Goal: Task Accomplishment & Management: Complete application form

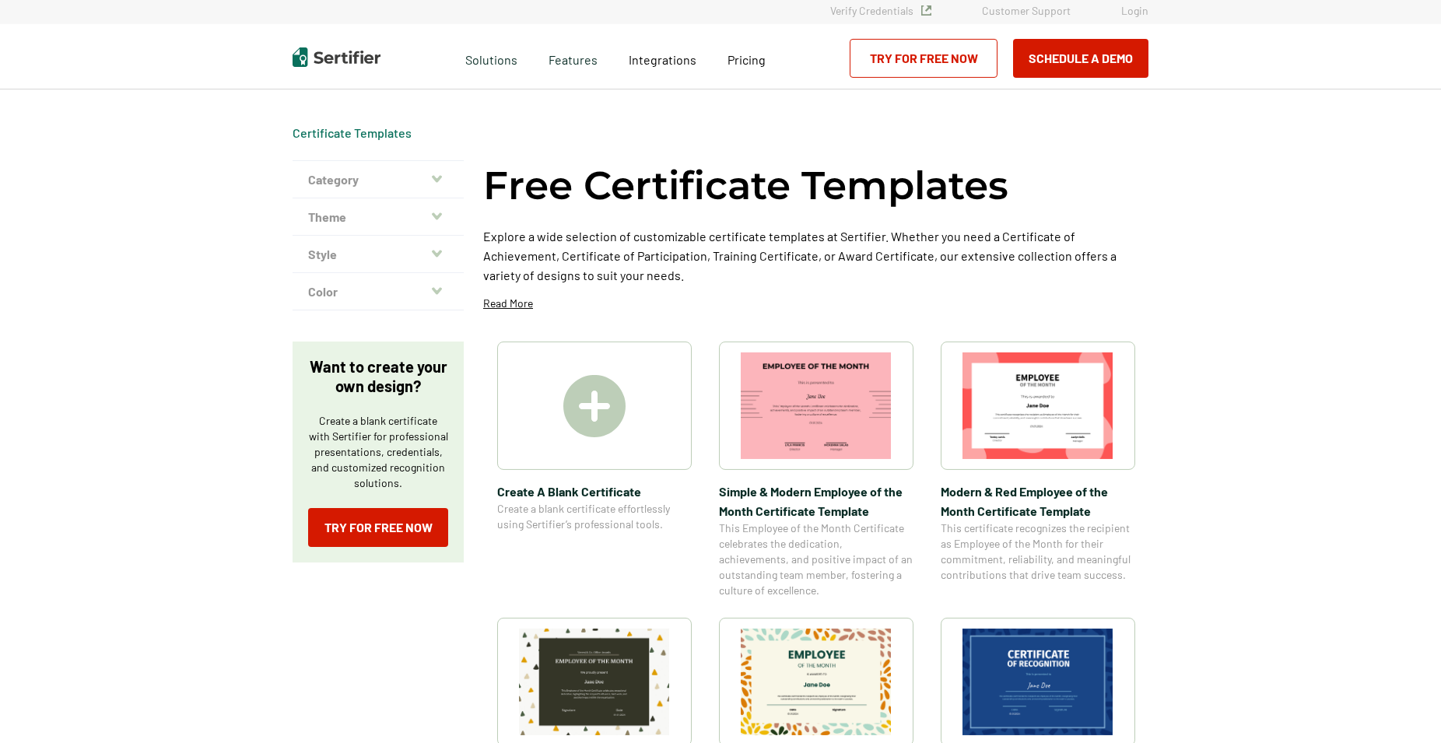
scroll to position [397, 0]
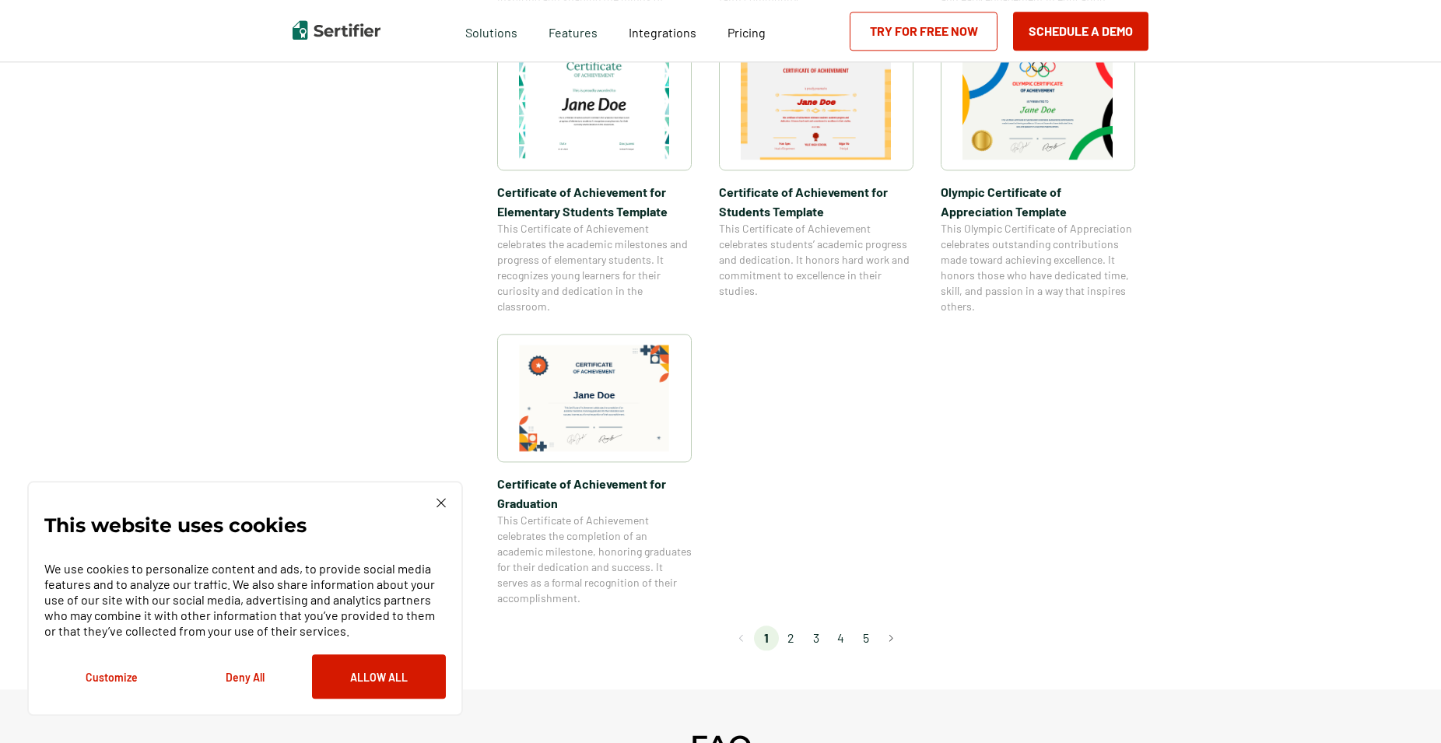
scroll to position [1270, 0]
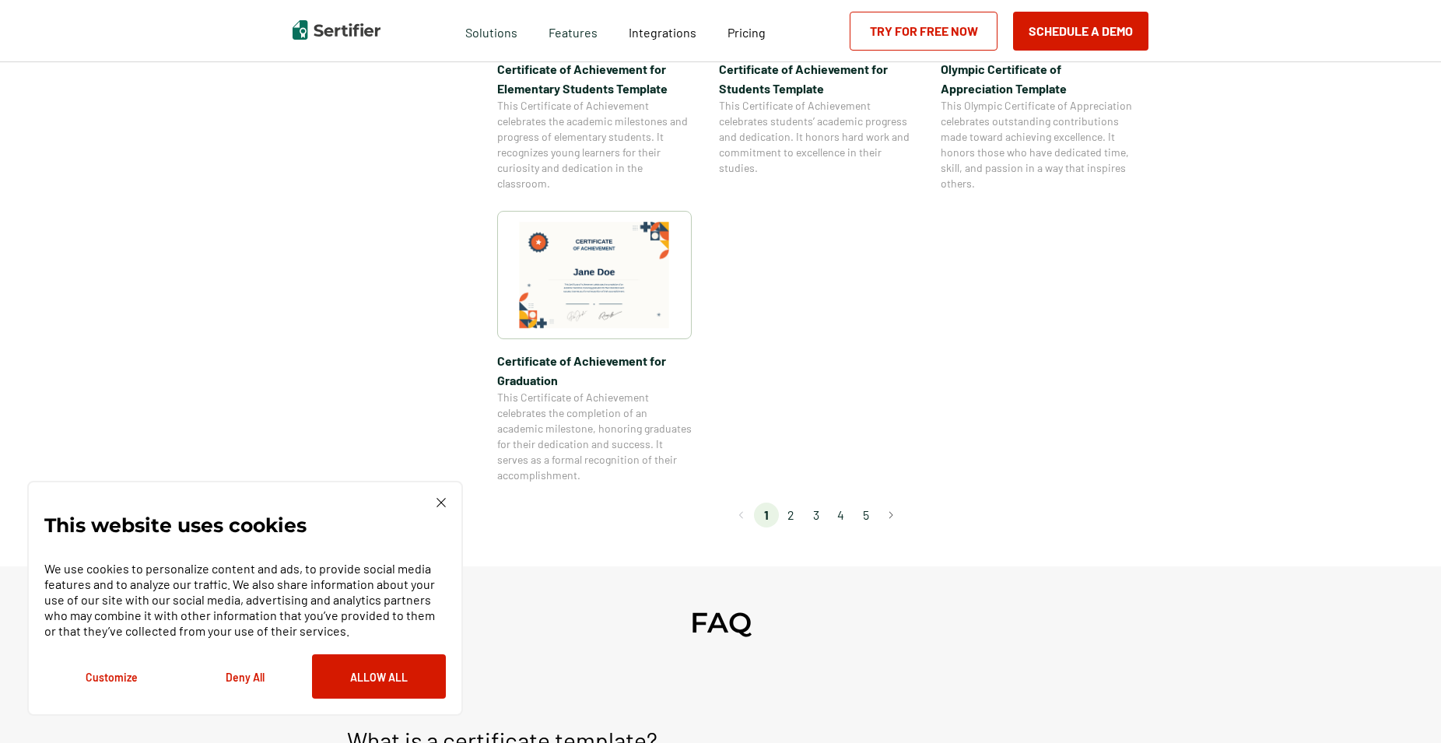
click at [804, 512] on li "2" at bounding box center [791, 515] width 25 height 25
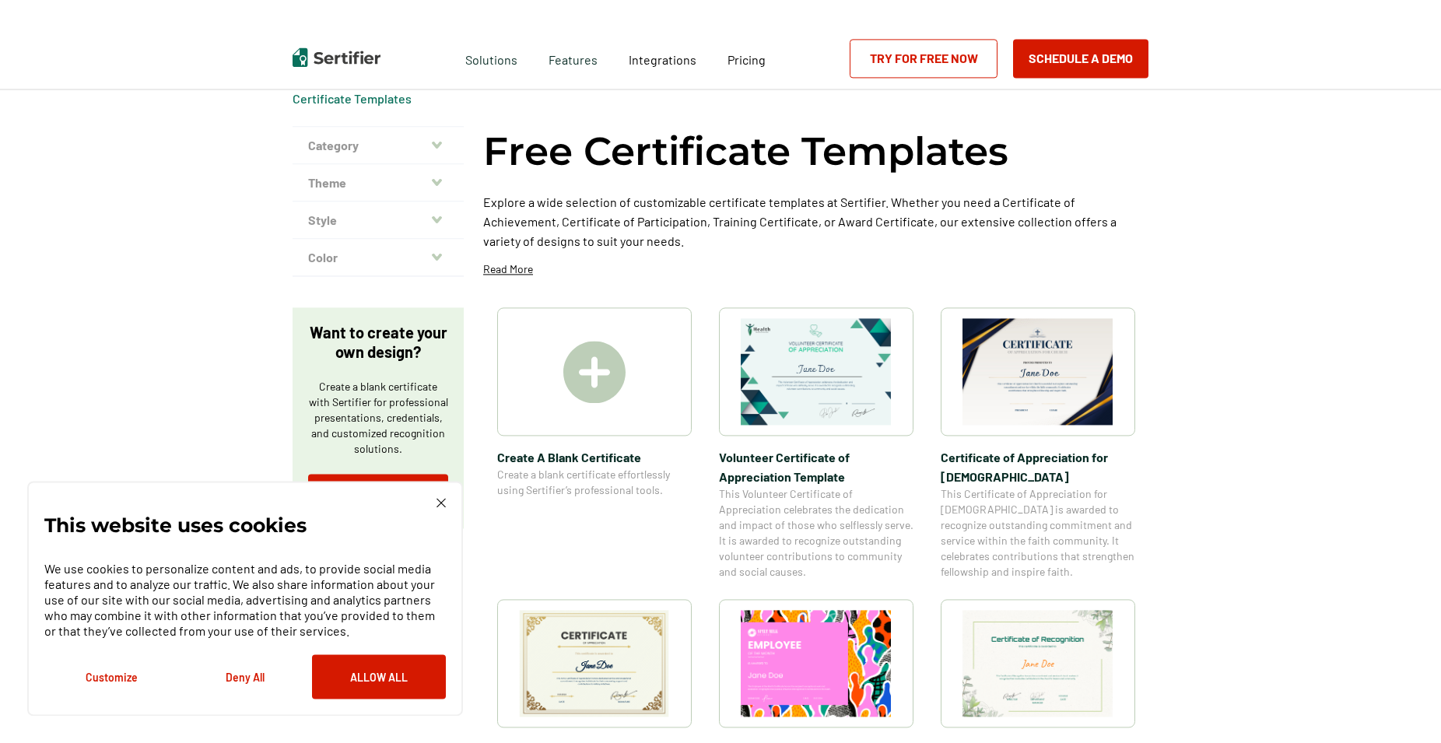
scroll to position [79, 0]
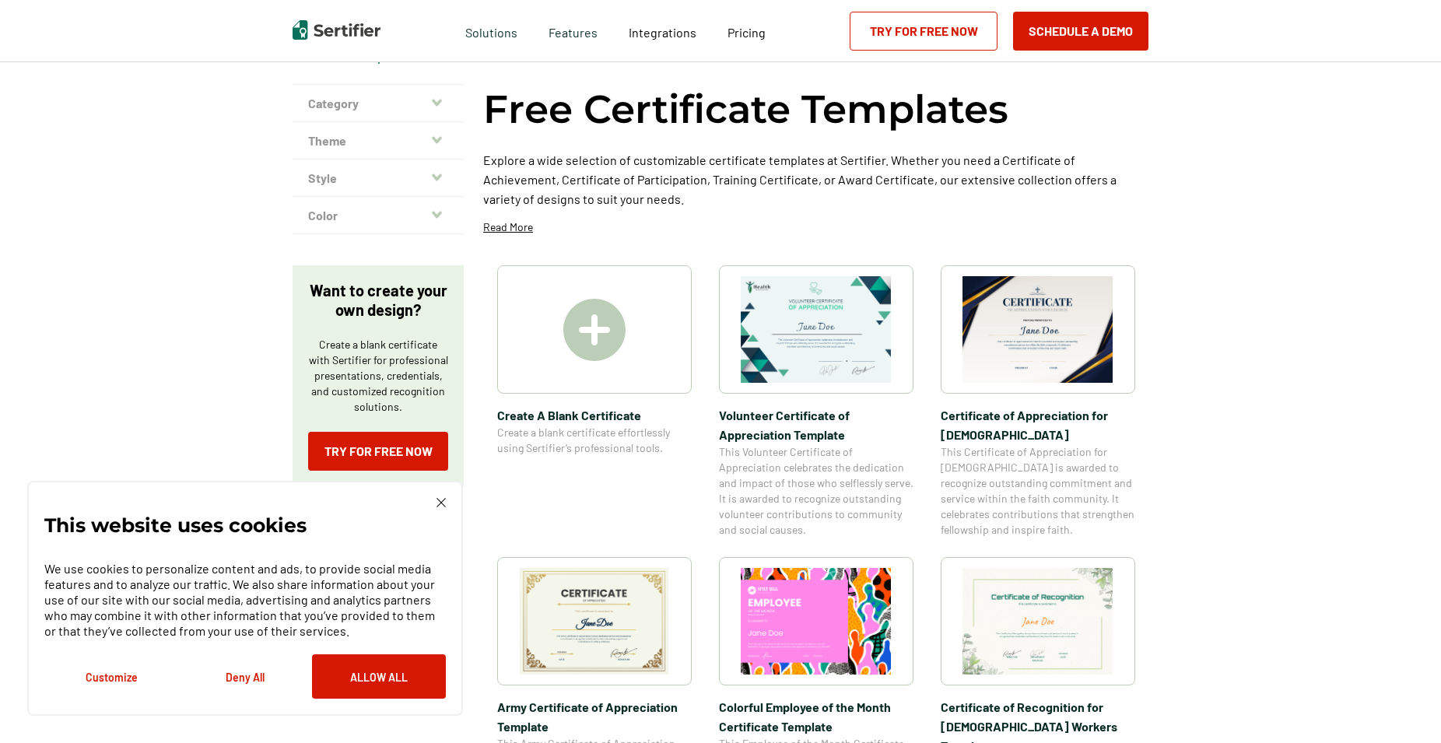
click at [632, 606] on img at bounding box center [594, 621] width 151 height 107
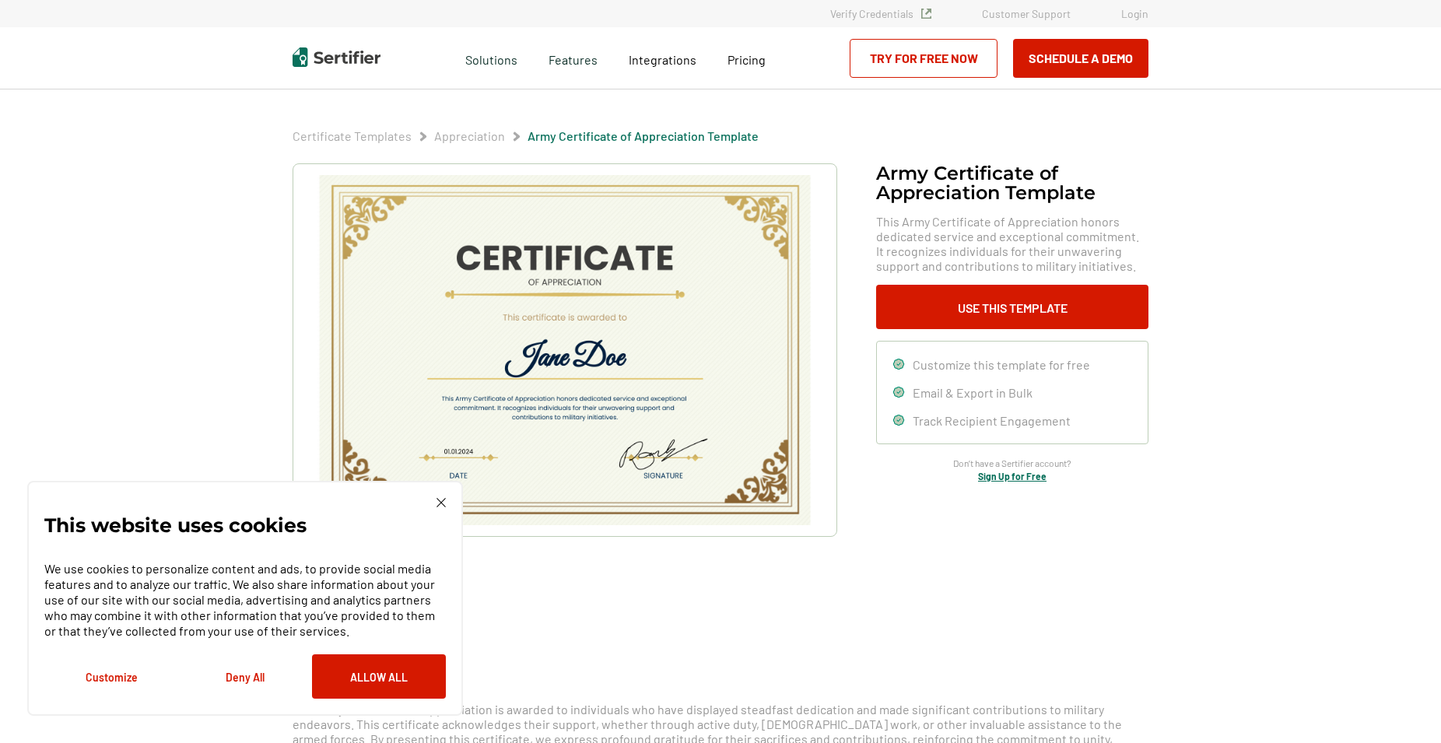
click at [441, 501] on img at bounding box center [440, 502] width 9 height 9
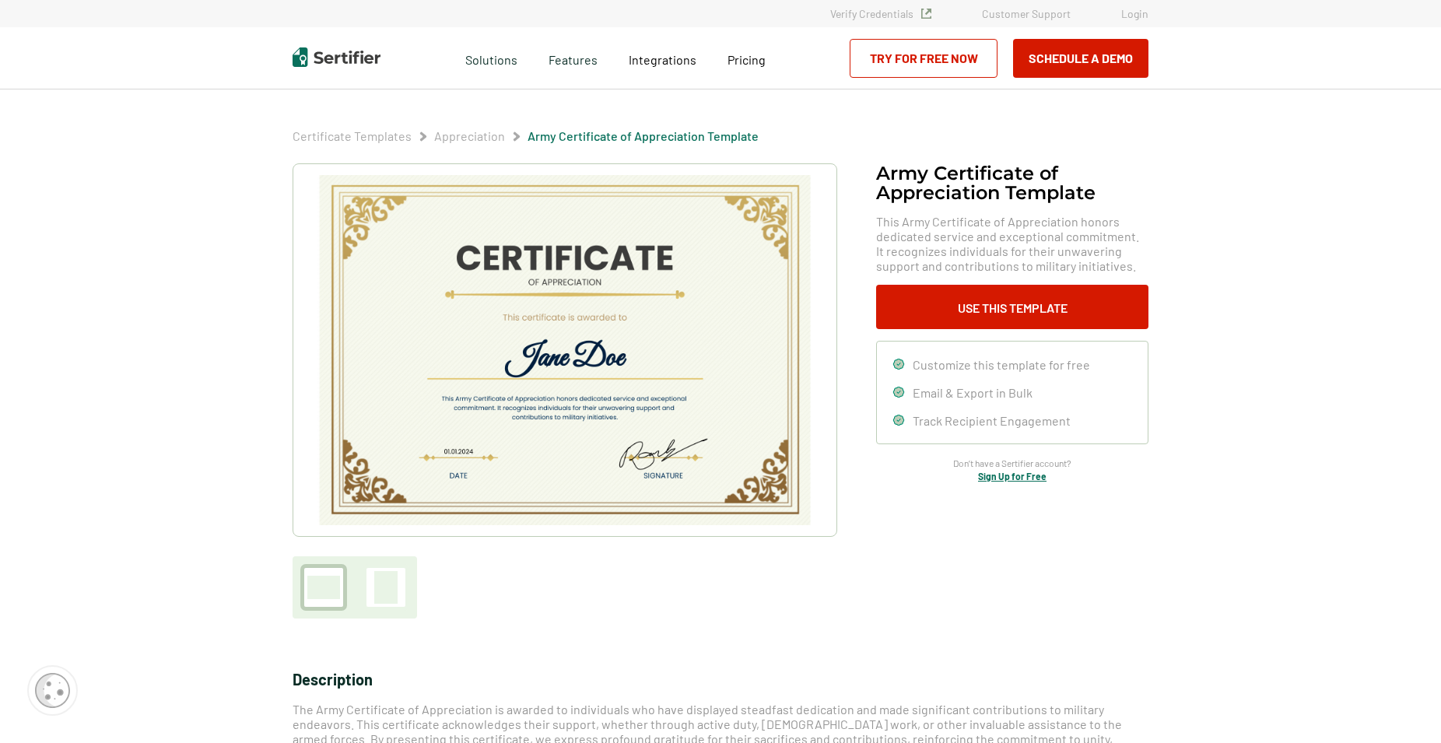
click at [394, 583] on div at bounding box center [385, 587] width 23 height 33
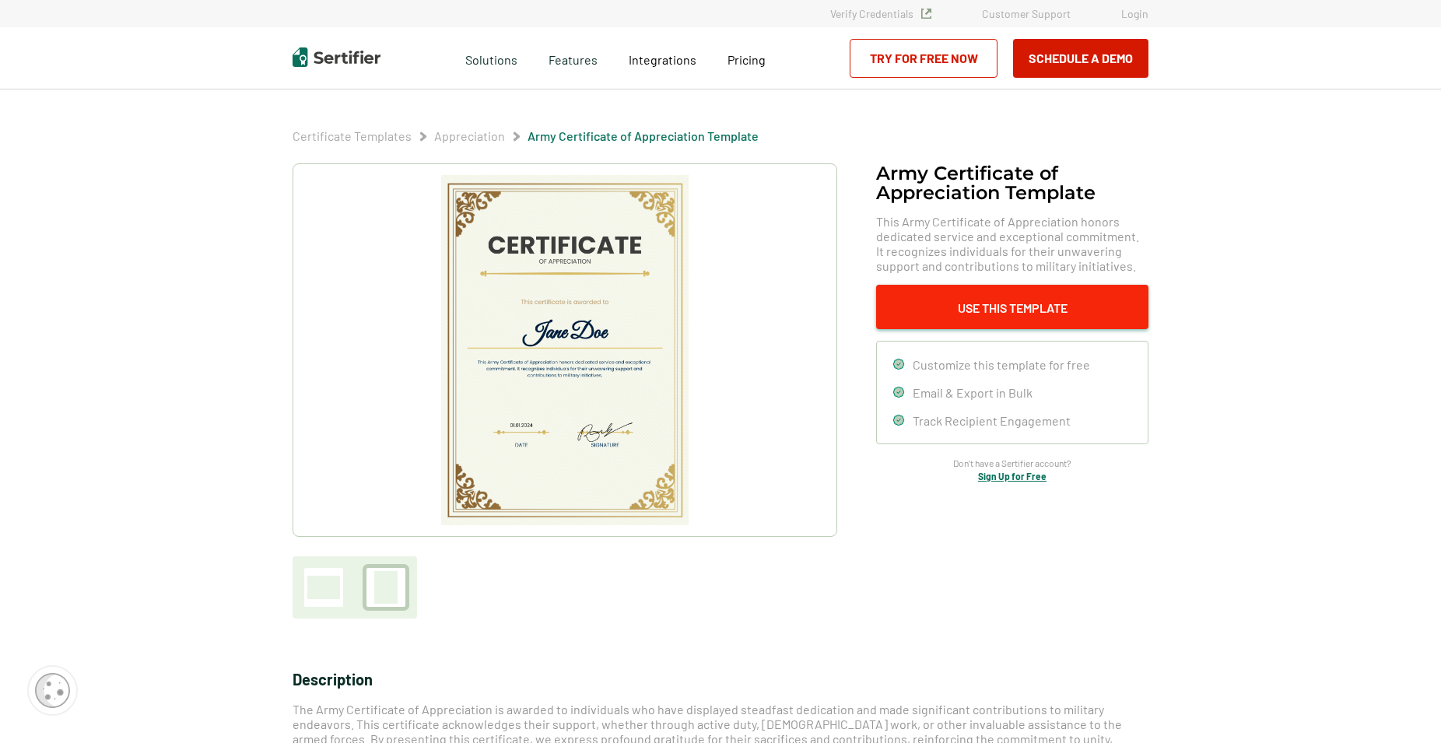
click at [1022, 298] on button "Use This Template" at bounding box center [1012, 307] width 272 height 44
click at [550, 312] on img at bounding box center [564, 350] width 247 height 350
click at [946, 56] on link "Try for Free Now" at bounding box center [924, 58] width 148 height 39
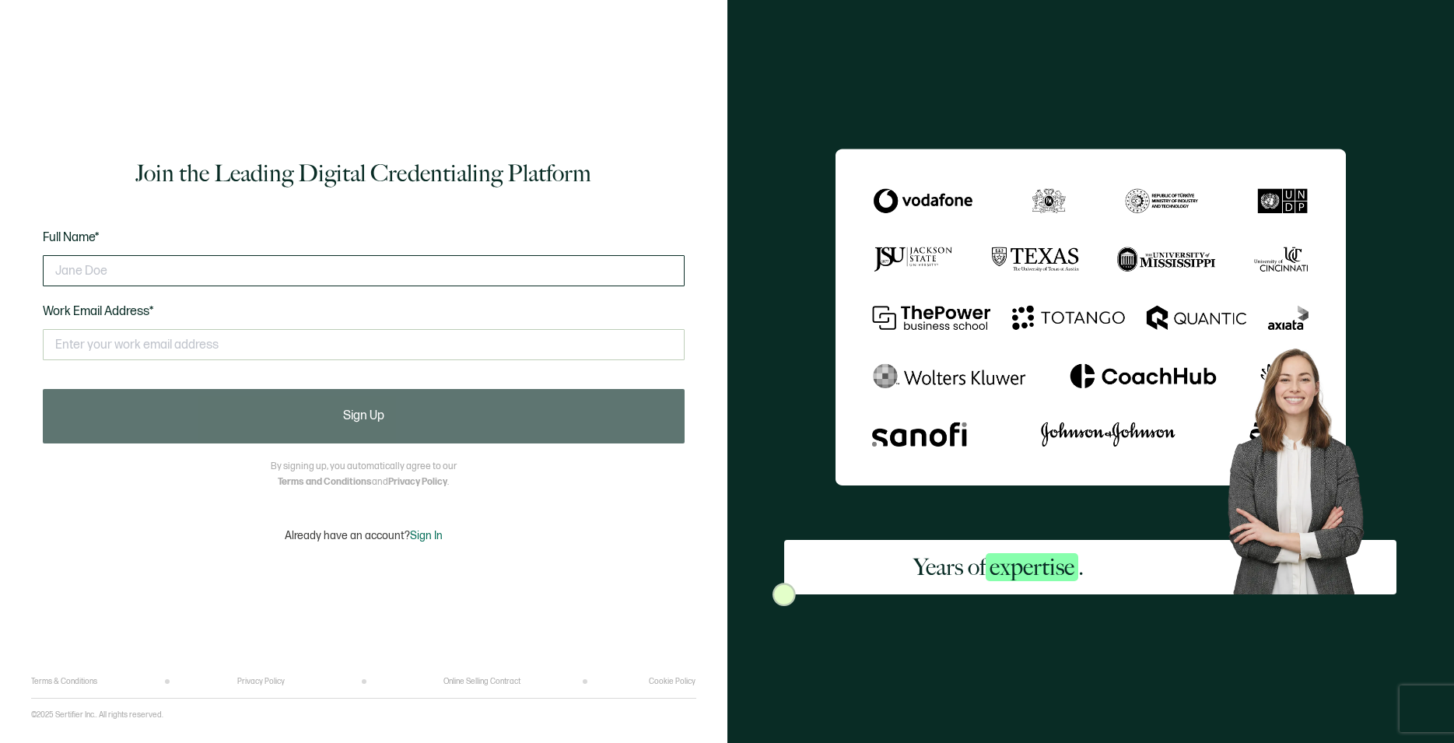
click at [199, 275] on input "text" at bounding box center [364, 270] width 642 height 31
type input "r"
type input "[PERSON_NAME]"
click at [115, 335] on input "text" at bounding box center [364, 344] width 642 height 31
click at [182, 348] on input "[EMAIL_ADDRESS]..com" at bounding box center [364, 344] width 642 height 31
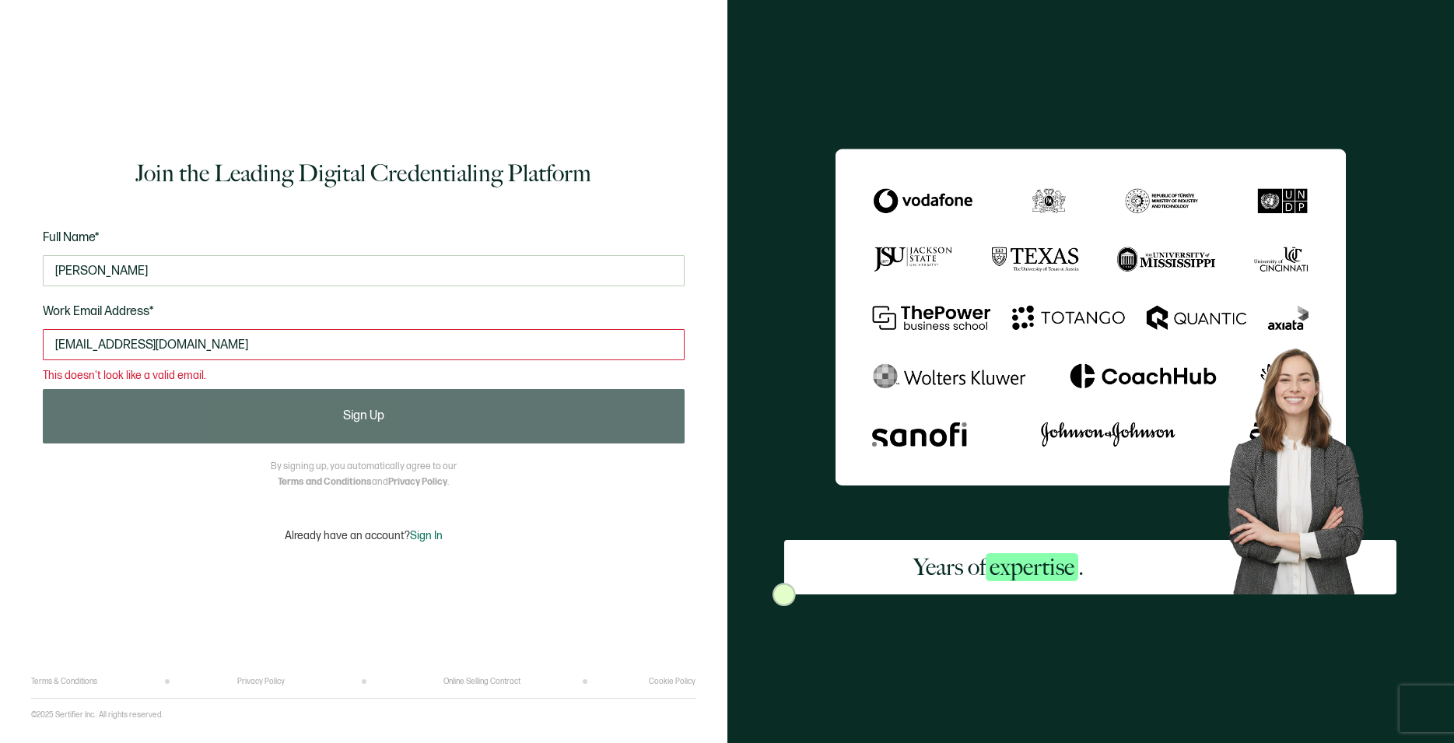
type input "taxessentialsllc@gmail.com"
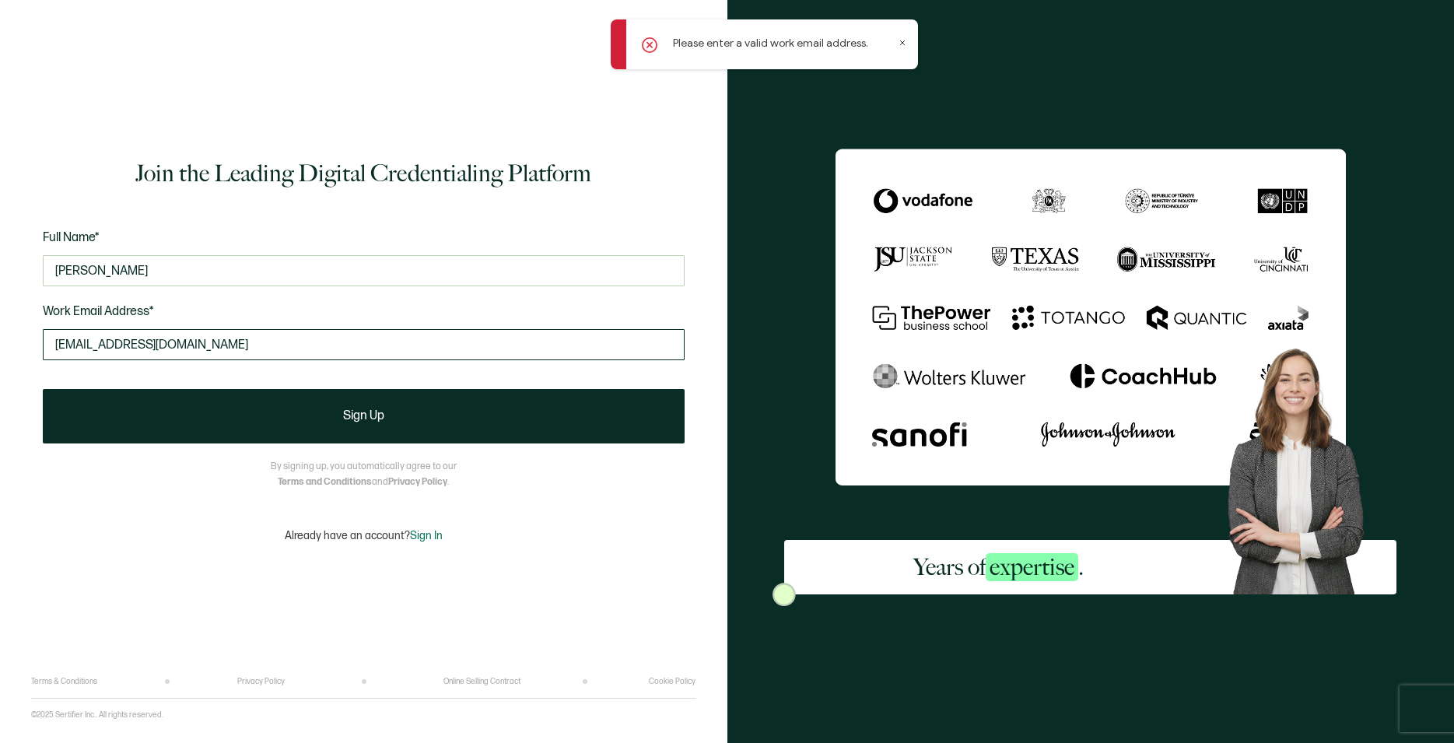
click at [253, 332] on input "taxessentialsllc@gmail.com" at bounding box center [364, 344] width 642 height 31
click at [53, 344] on input "taxessentialsllc@gmail.com" at bounding box center [364, 344] width 642 height 31
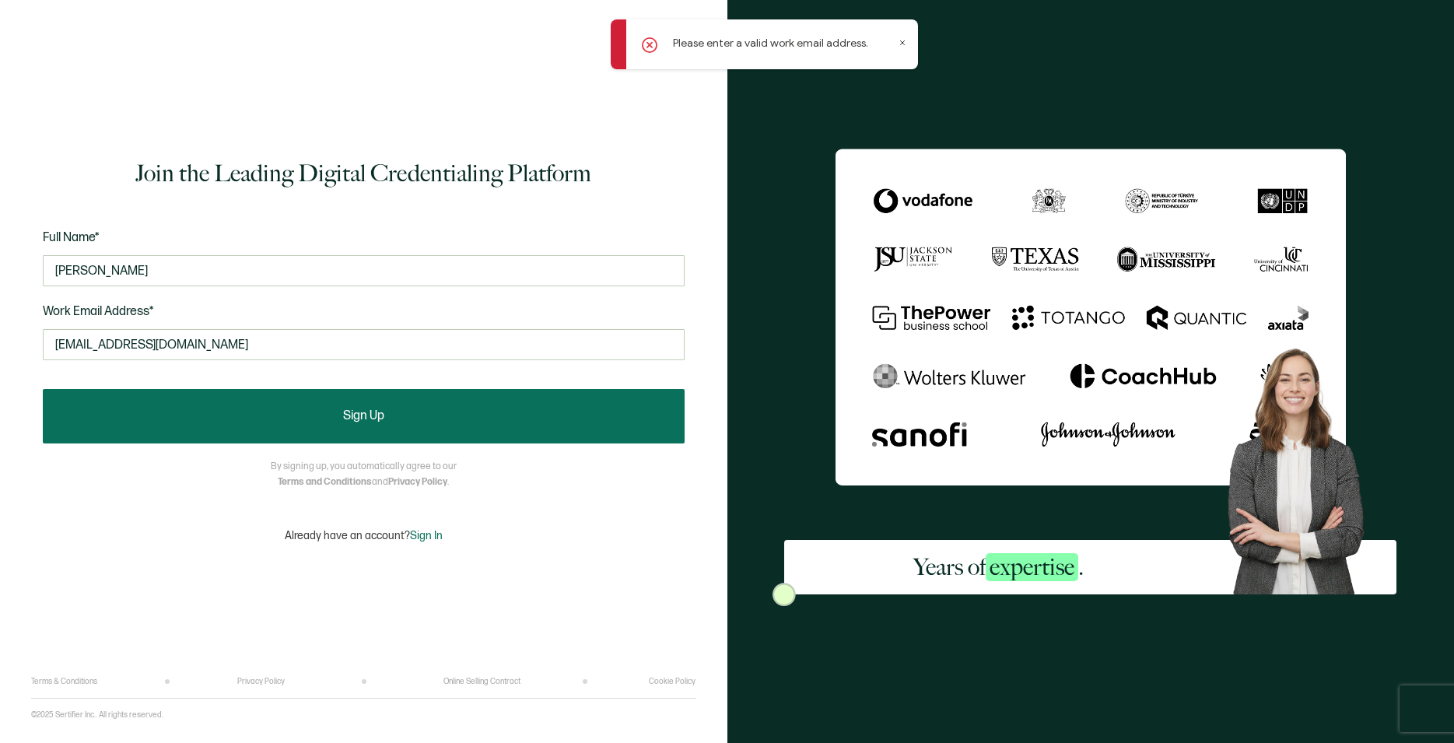
click at [321, 415] on button "Sign Up" at bounding box center [364, 416] width 642 height 54
